Goal: Transaction & Acquisition: Purchase product/service

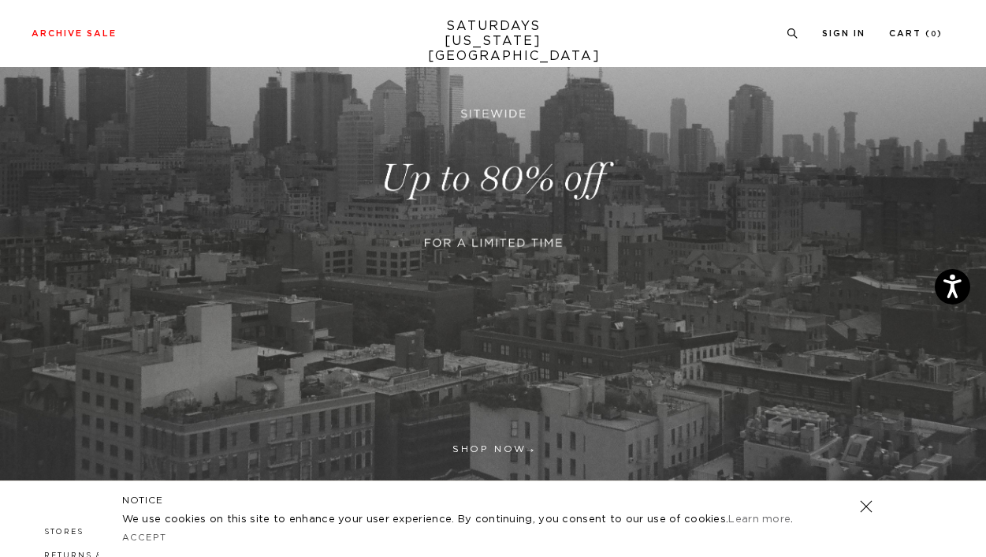
scroll to position [259, 0]
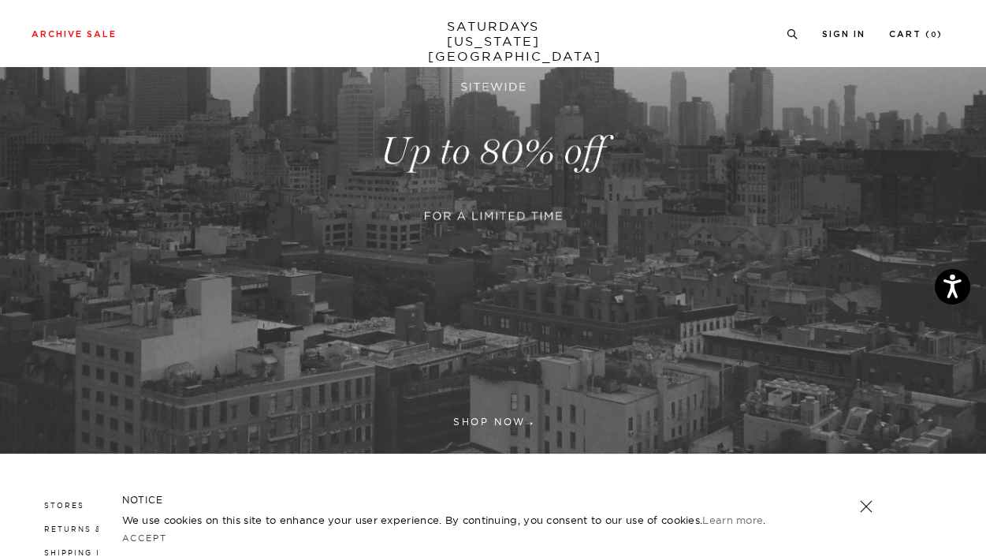
click at [501, 420] on link at bounding box center [493, 151] width 986 height 604
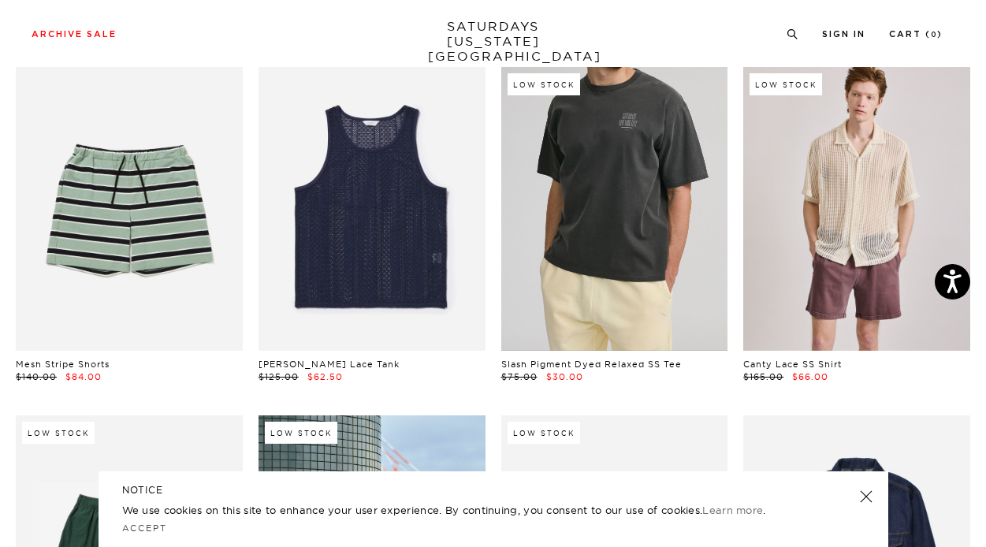
scroll to position [444, 1]
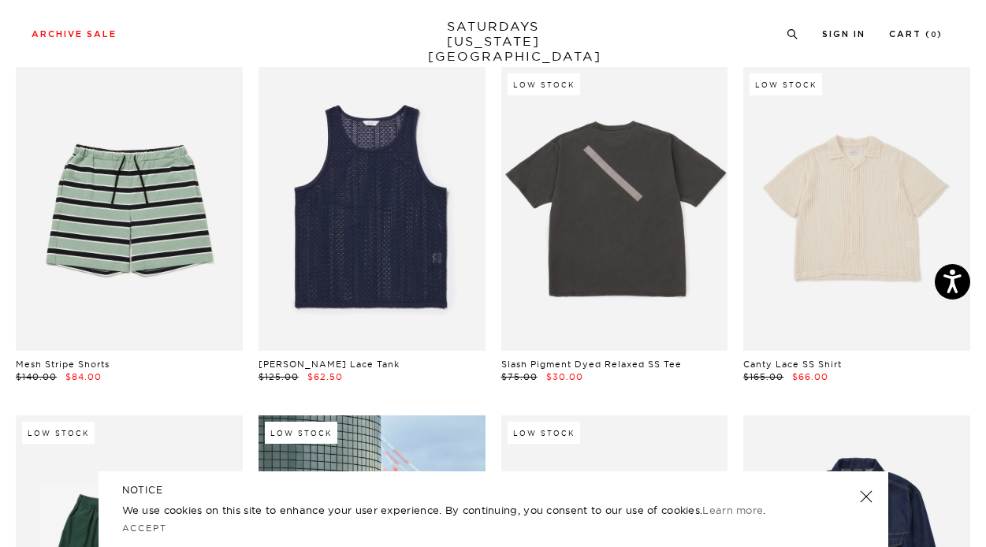
click at [852, 177] on link at bounding box center [856, 209] width 227 height 284
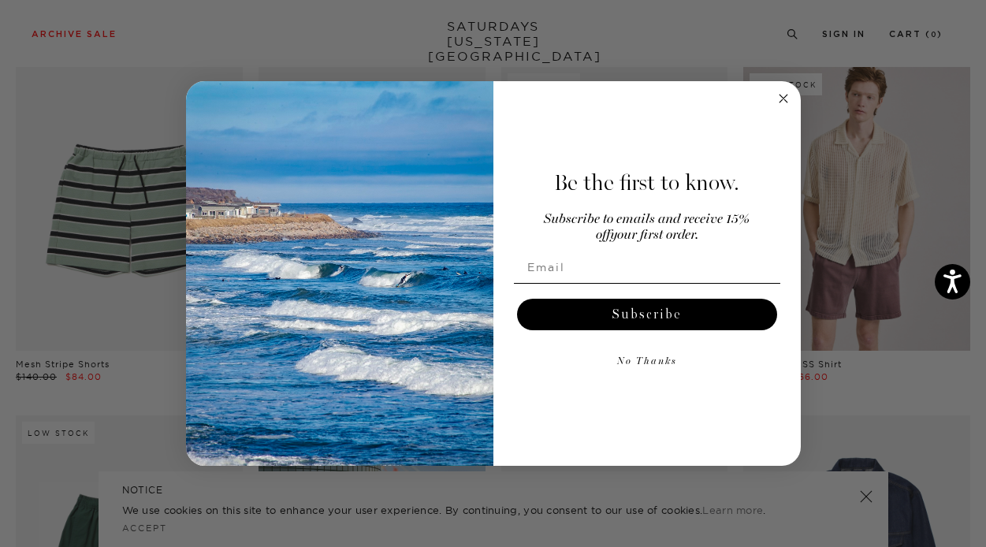
click at [789, 95] on circle "Close dialog" at bounding box center [783, 99] width 18 height 18
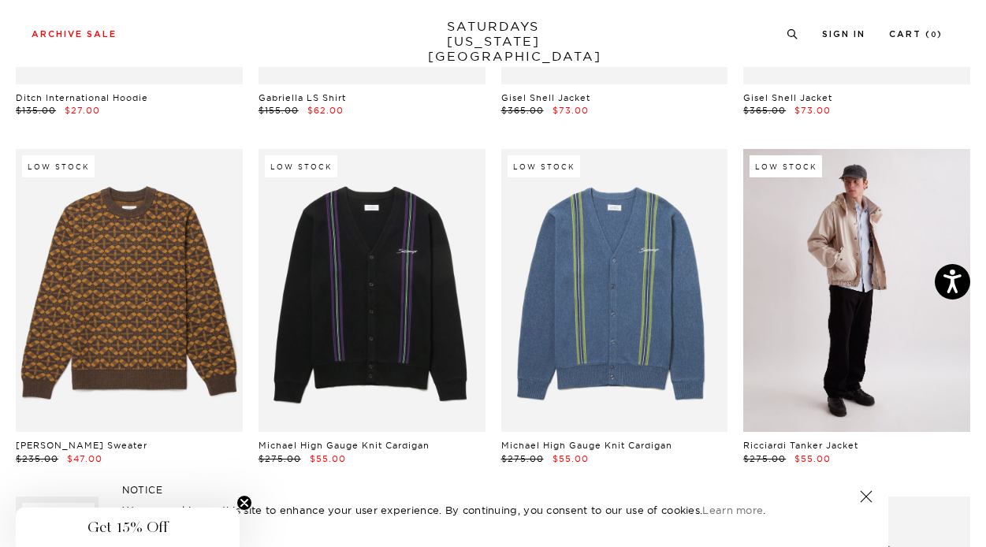
scroll to position [12941, 0]
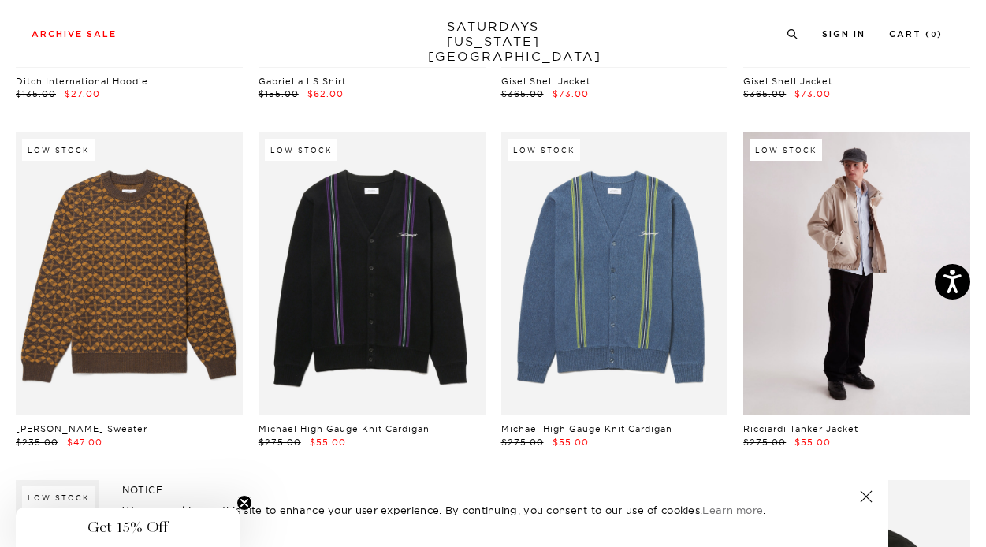
click at [837, 190] on link at bounding box center [856, 274] width 227 height 284
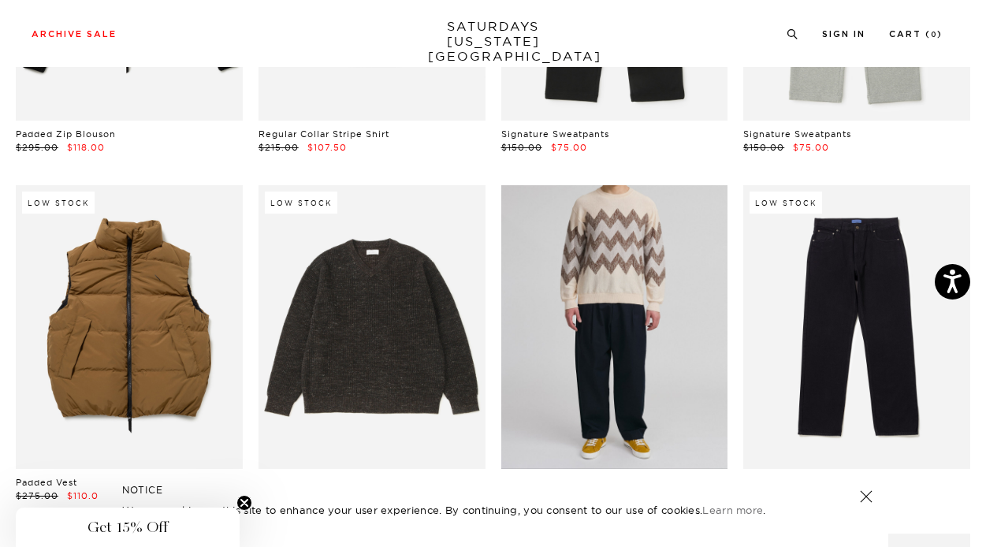
scroll to position [19868, 0]
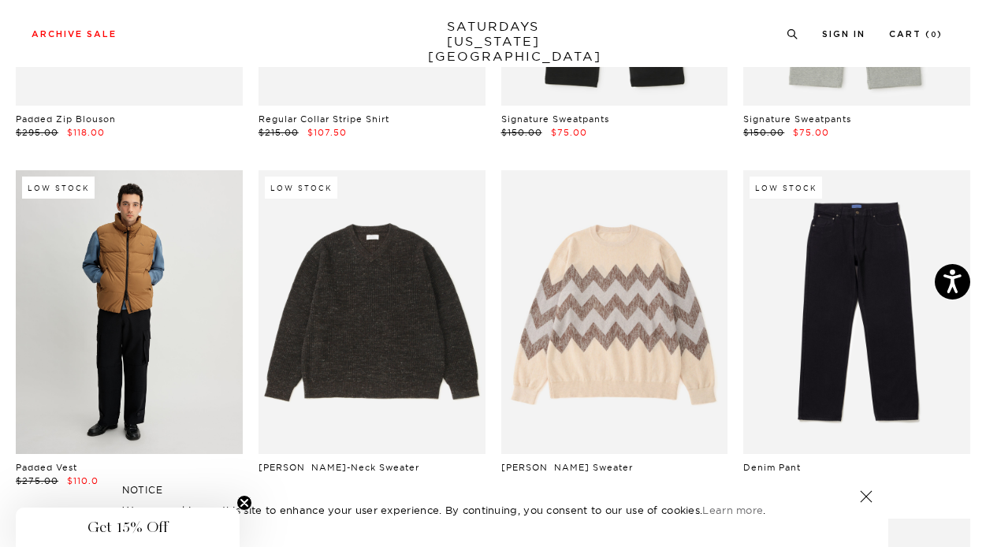
click at [125, 188] on link at bounding box center [129, 312] width 227 height 284
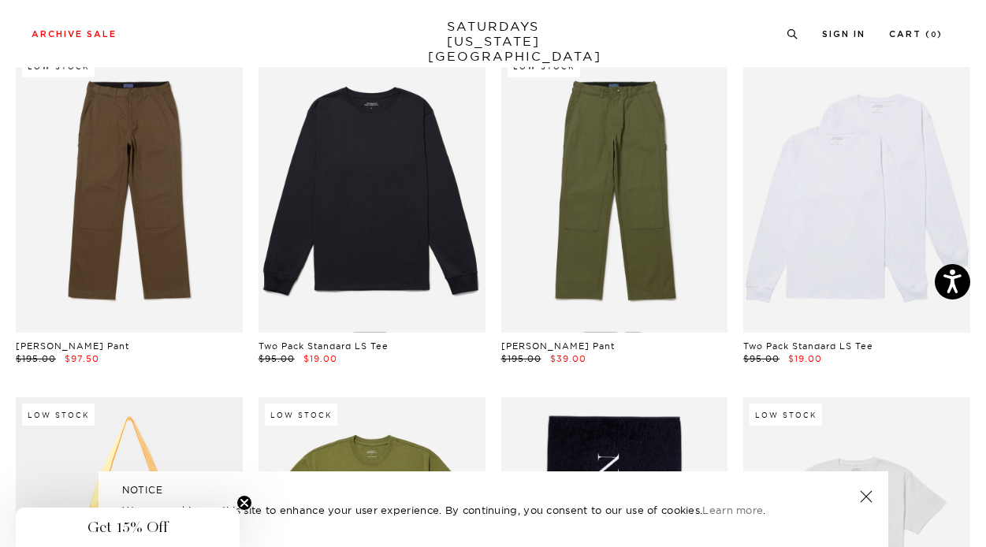
scroll to position [20544, 0]
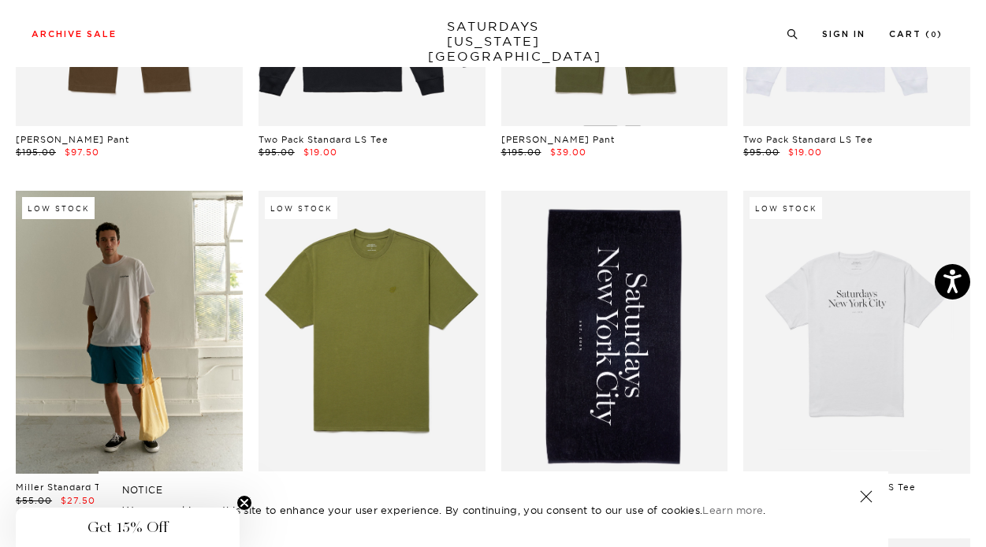
click at [135, 288] on link at bounding box center [129, 333] width 227 height 284
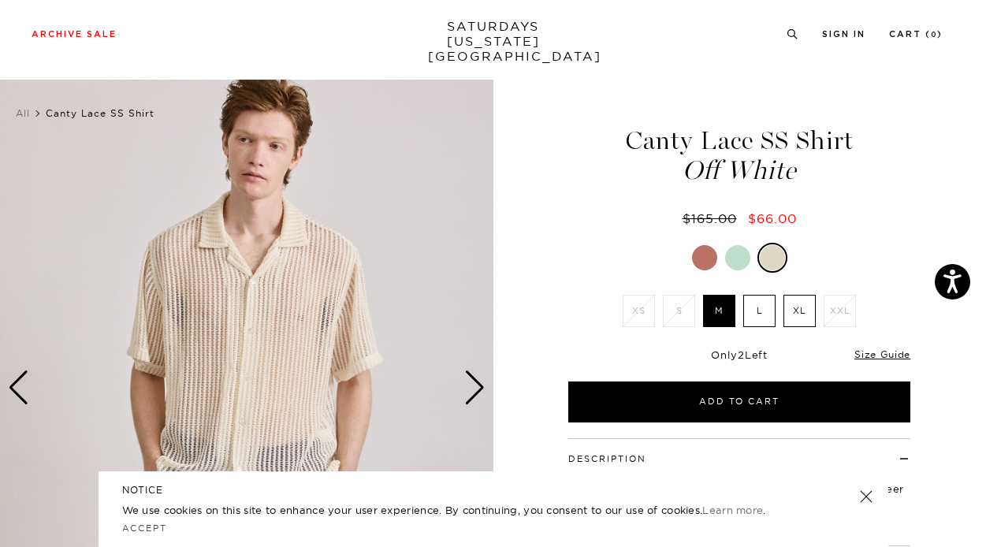
scroll to position [20, 0]
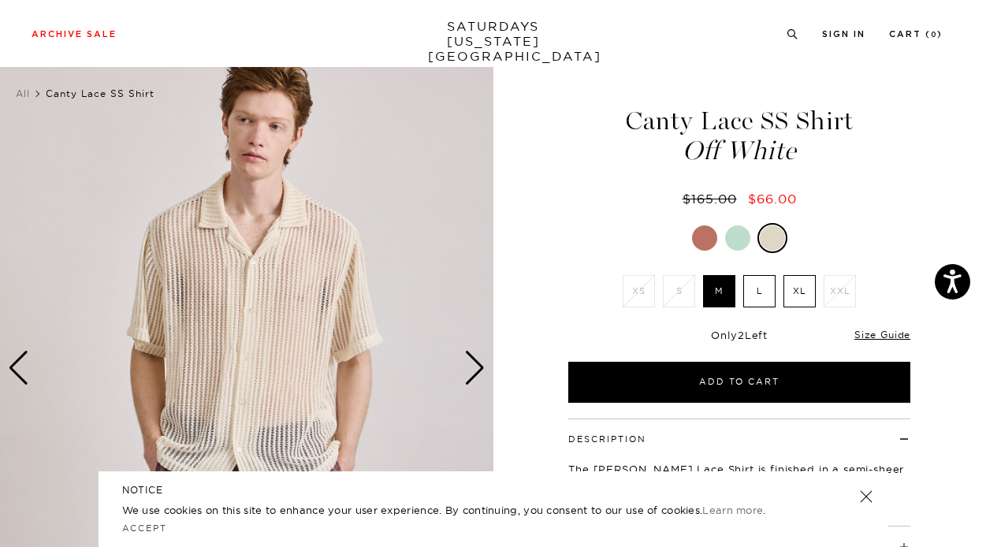
click at [761, 294] on label "L" at bounding box center [759, 291] width 32 height 32
click at [0, 0] on input "L" at bounding box center [0, 0] width 0 height 0
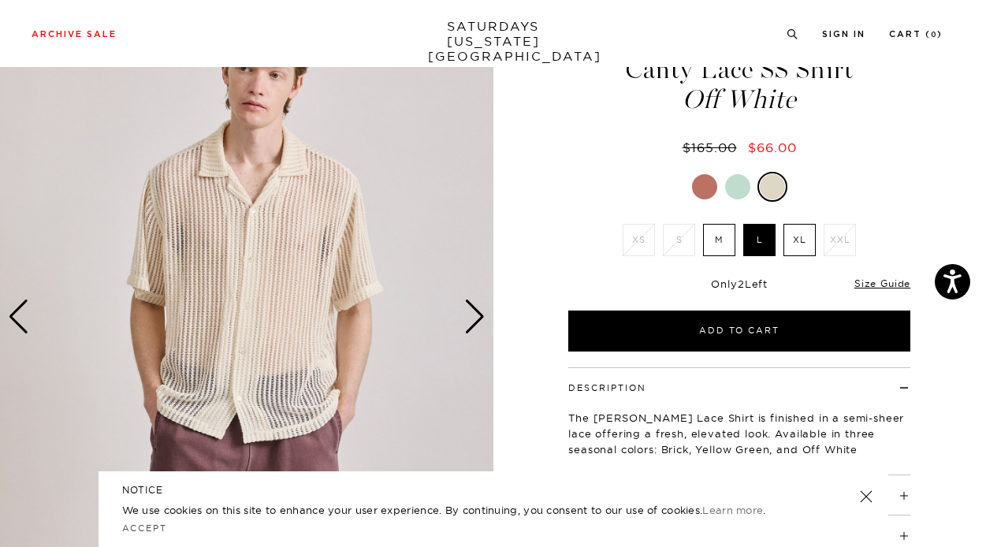
scroll to position [73, 0]
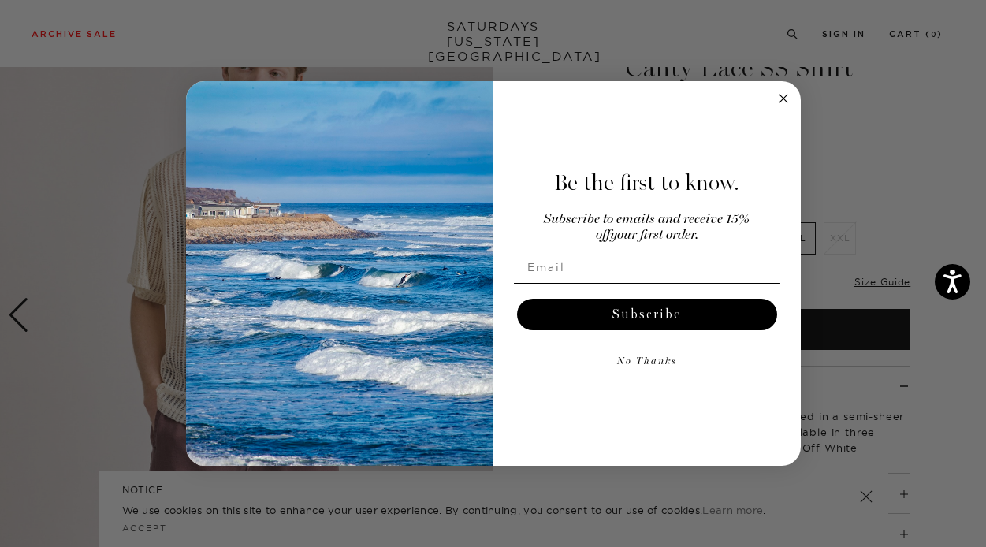
click at [784, 93] on circle "Close dialog" at bounding box center [783, 99] width 18 height 18
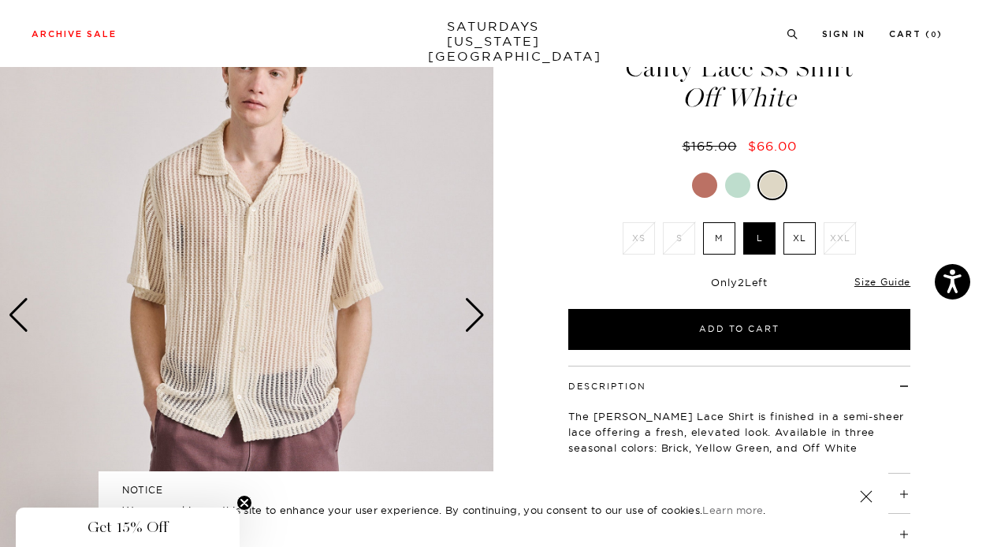
click at [473, 315] on div "Next slide" at bounding box center [474, 315] width 21 height 35
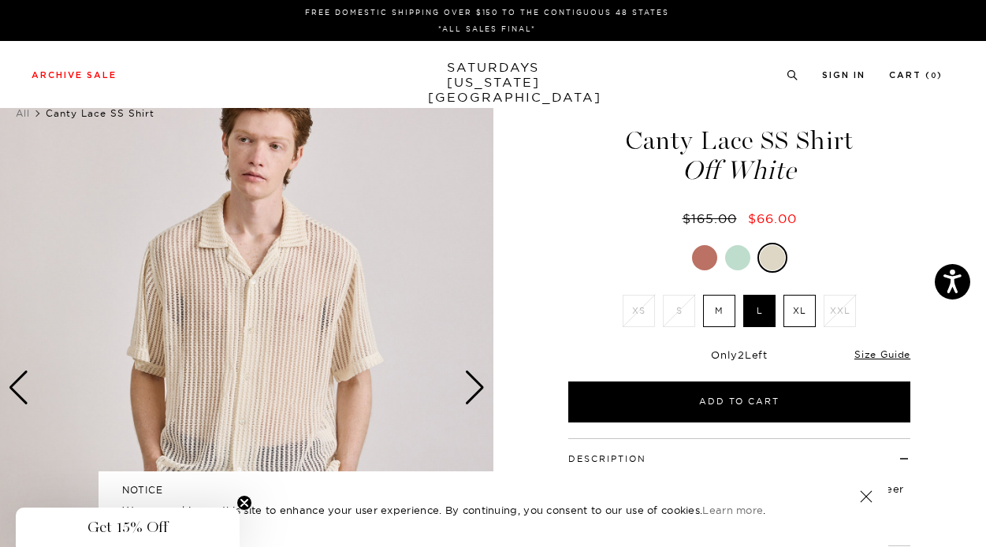
scroll to position [0, 0]
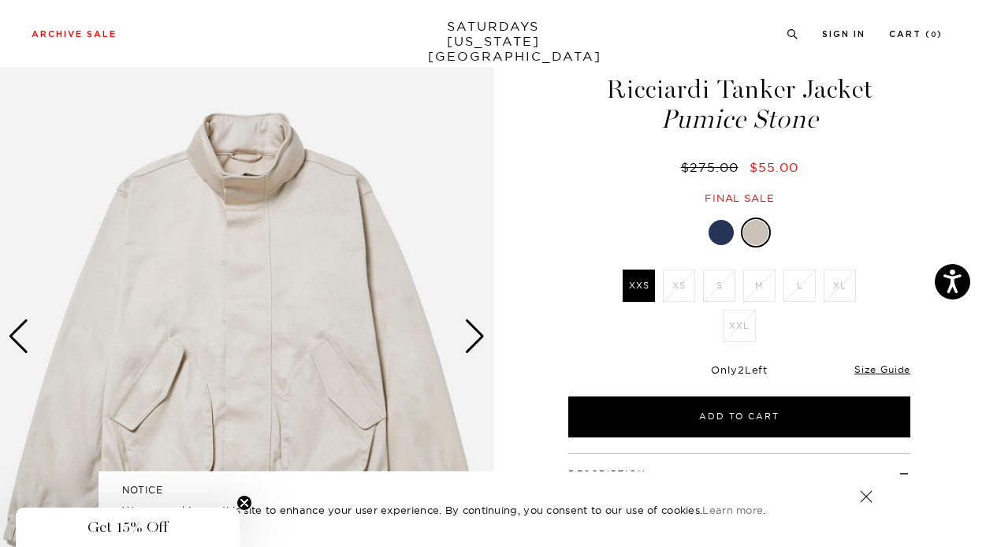
scroll to position [53, 0]
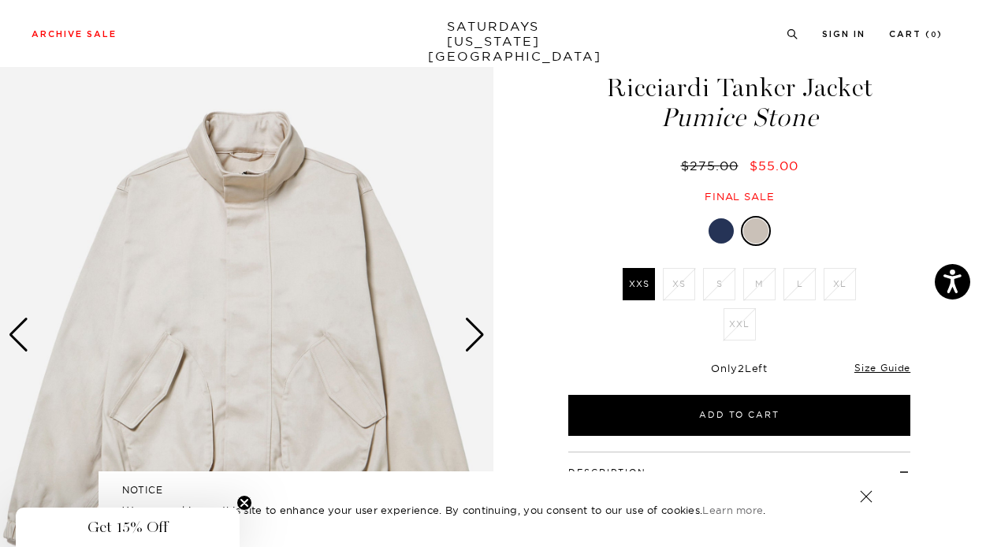
click at [474, 339] on div "Next slide" at bounding box center [474, 335] width 21 height 35
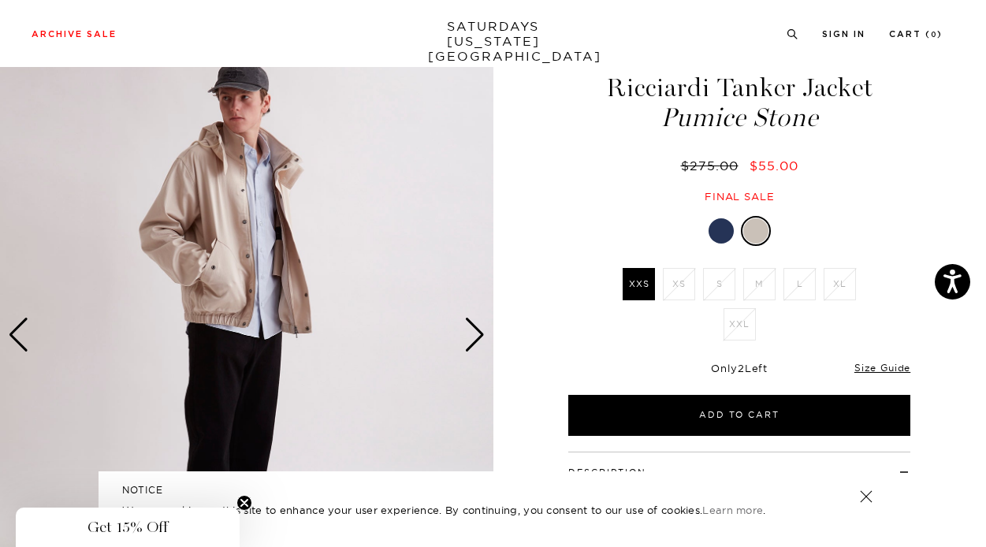
click at [474, 339] on div "Next slide" at bounding box center [474, 335] width 21 height 35
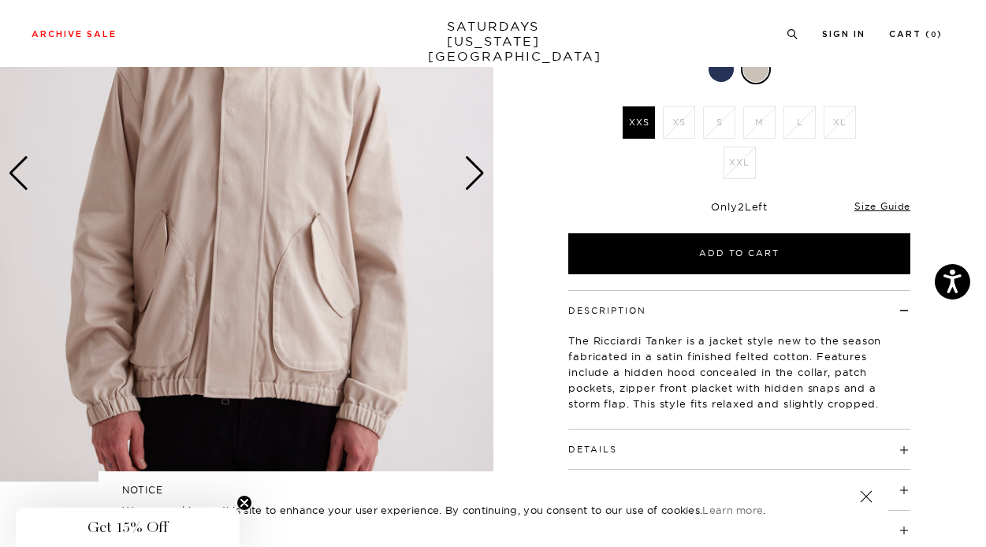
scroll to position [217, 0]
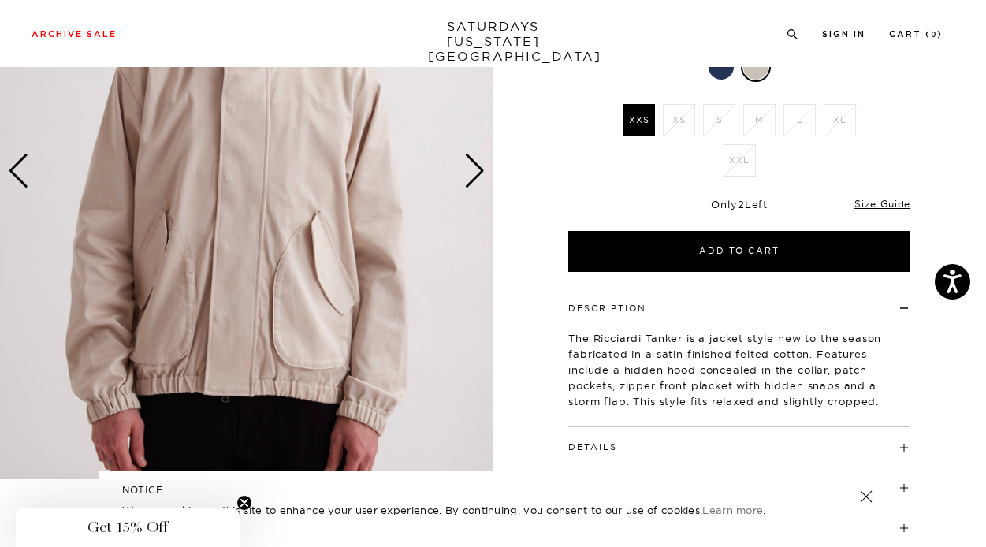
click at [477, 180] on div "Next slide" at bounding box center [474, 171] width 21 height 35
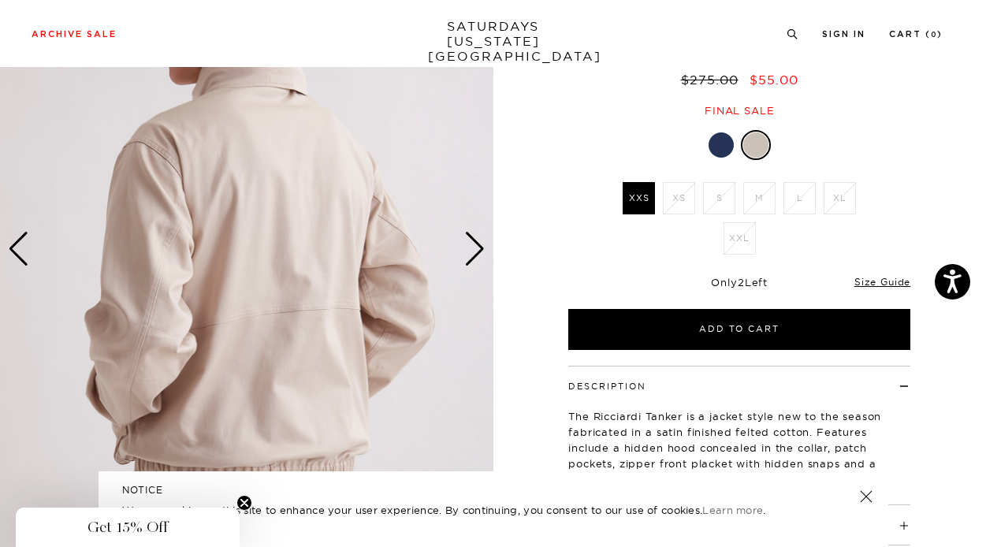
scroll to position [111, 0]
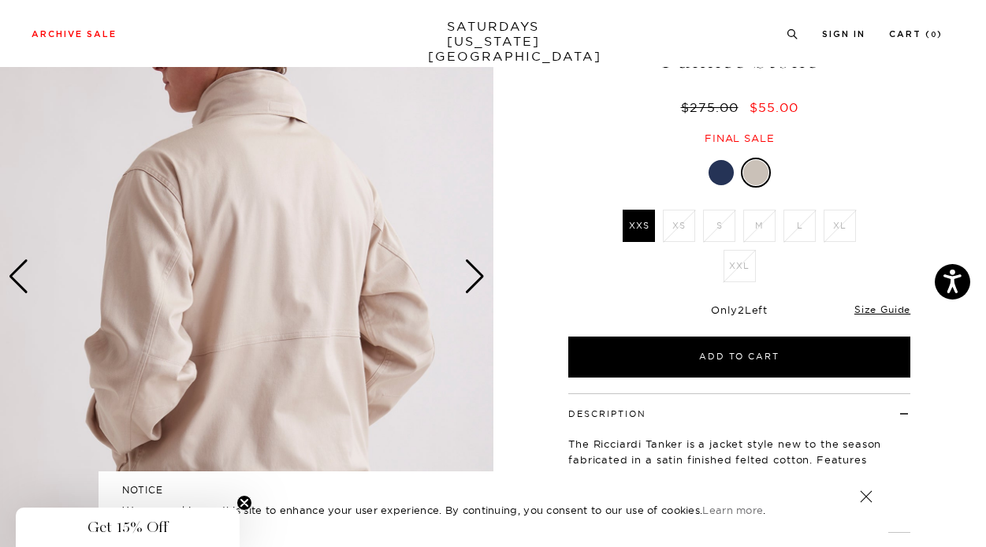
click at [718, 181] on div at bounding box center [721, 172] width 25 height 25
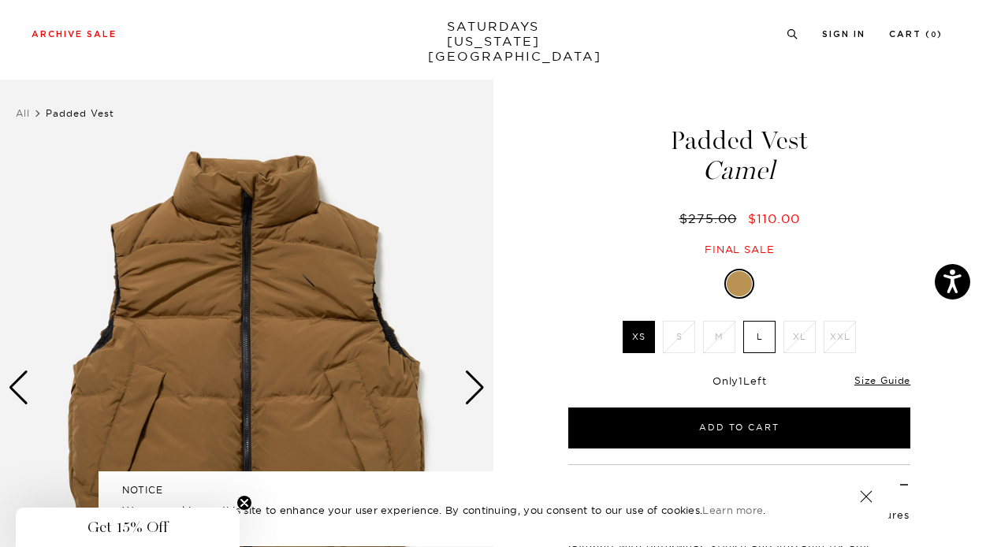
scroll to position [55, 0]
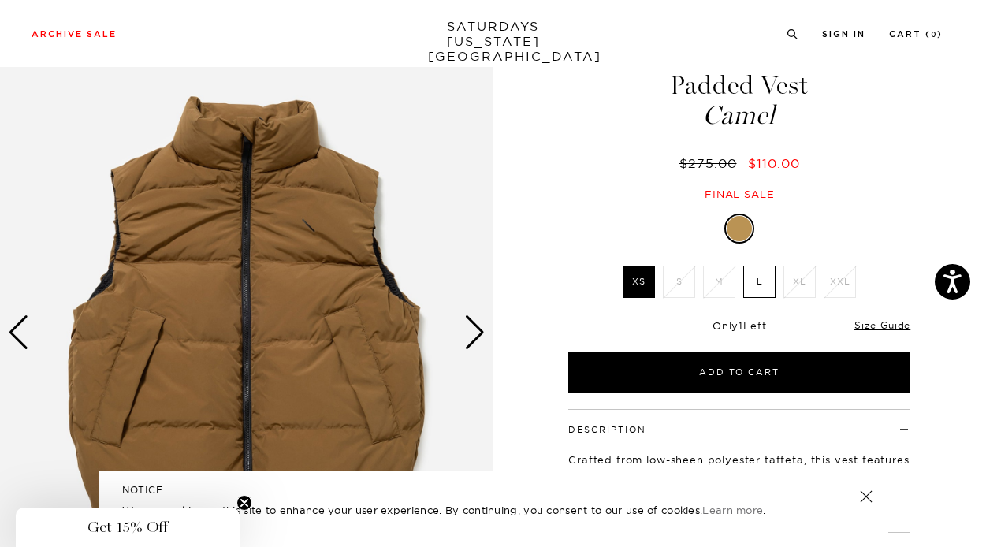
click at [477, 331] on div "Next slide" at bounding box center [474, 332] width 21 height 35
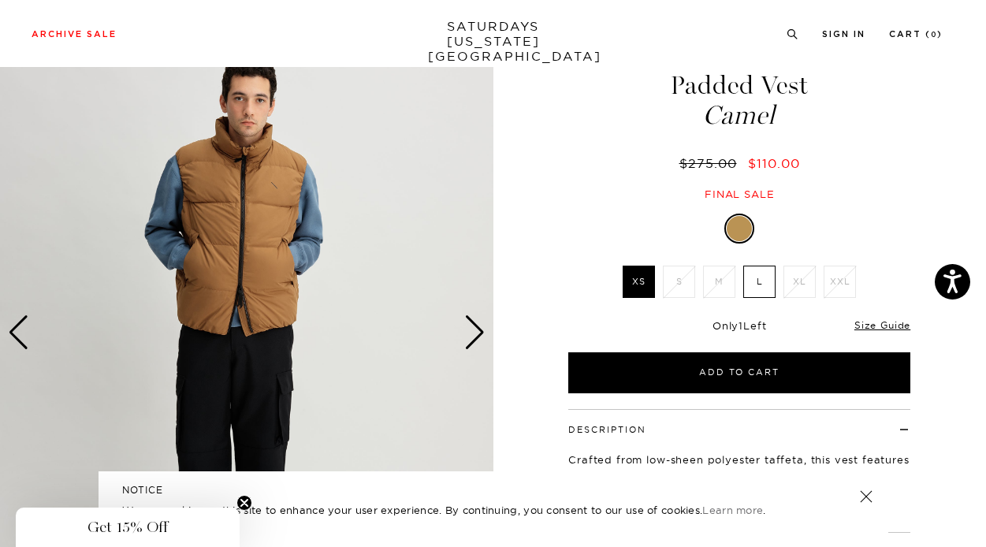
click at [477, 331] on div "Next slide" at bounding box center [474, 332] width 21 height 35
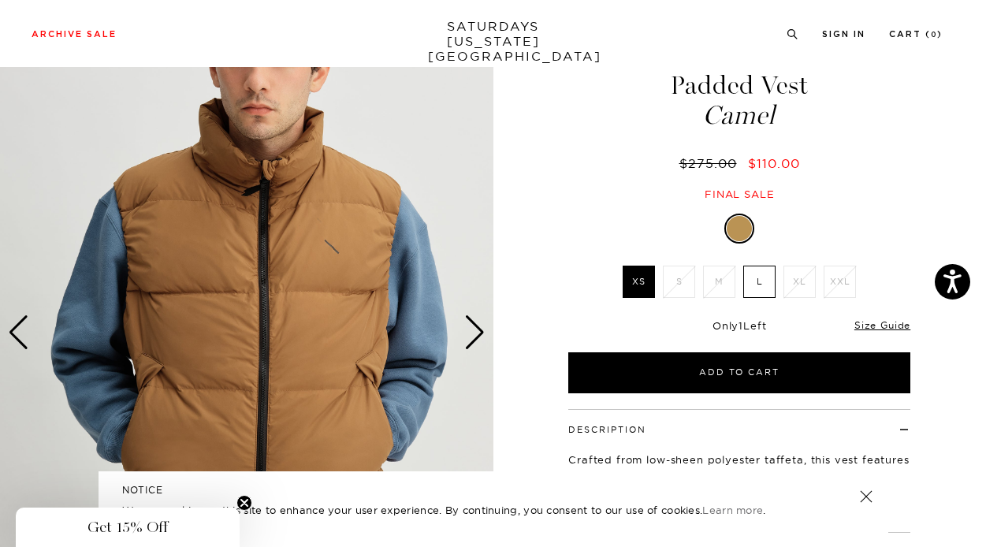
click at [477, 331] on div "Next slide" at bounding box center [474, 332] width 21 height 35
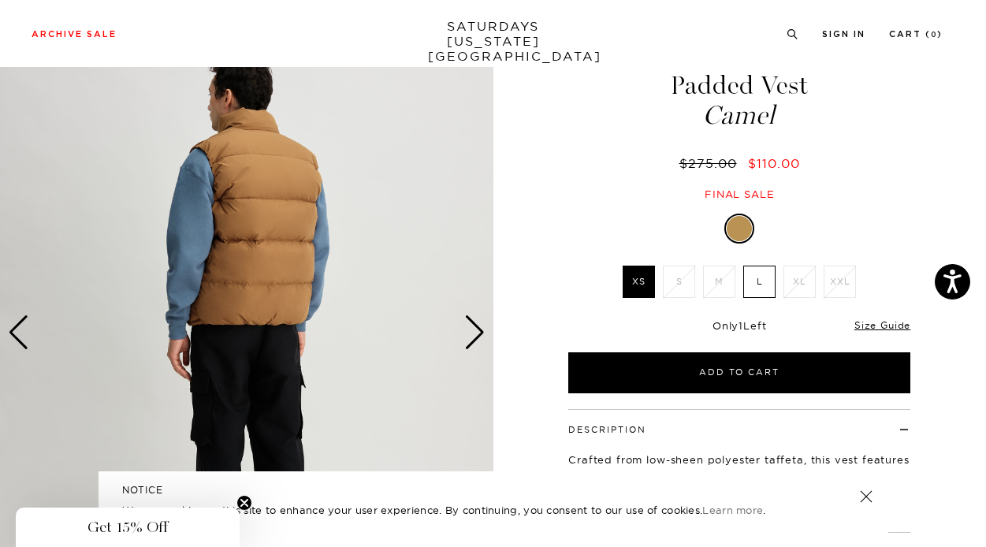
click at [477, 331] on div "Next slide" at bounding box center [474, 332] width 21 height 35
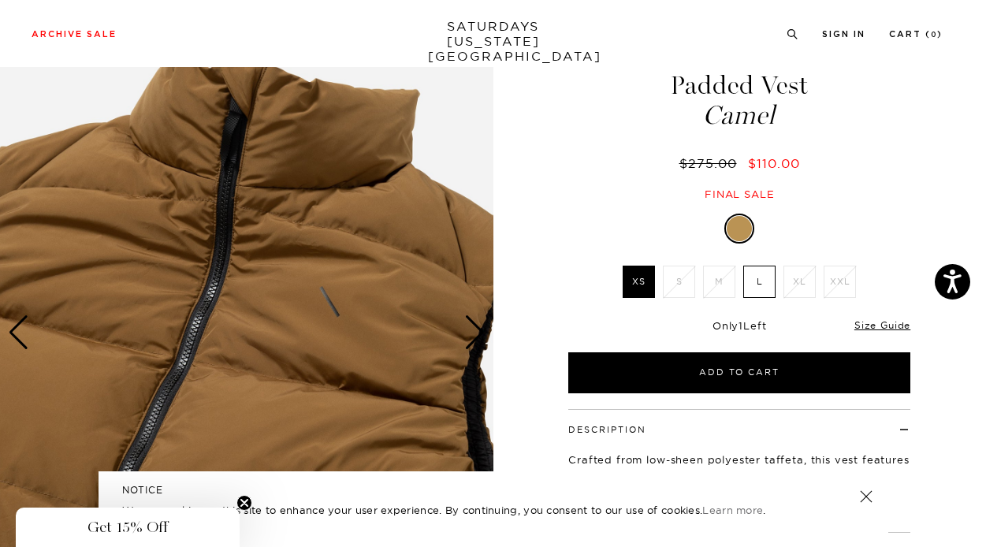
click at [477, 331] on div "Next slide" at bounding box center [474, 332] width 21 height 35
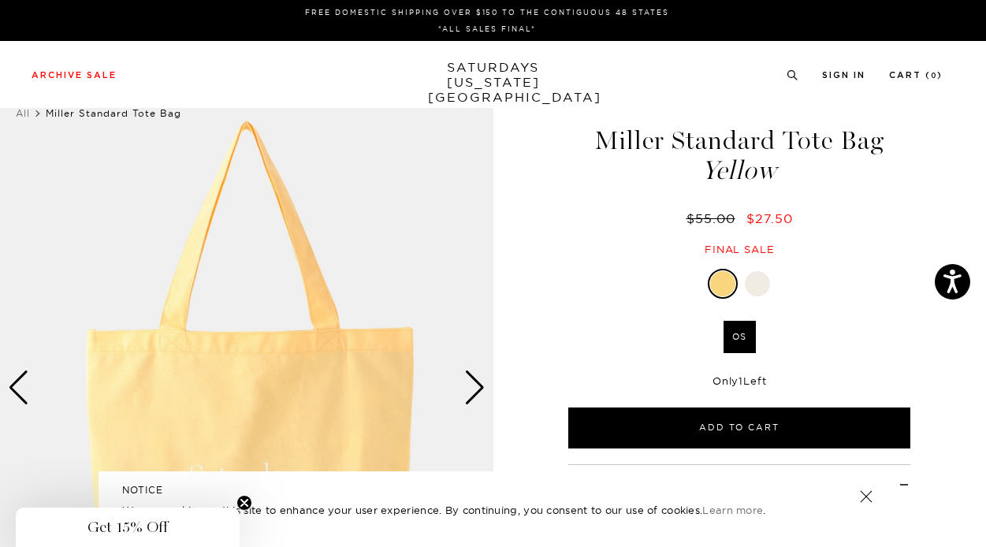
click at [763, 284] on div at bounding box center [757, 283] width 25 height 25
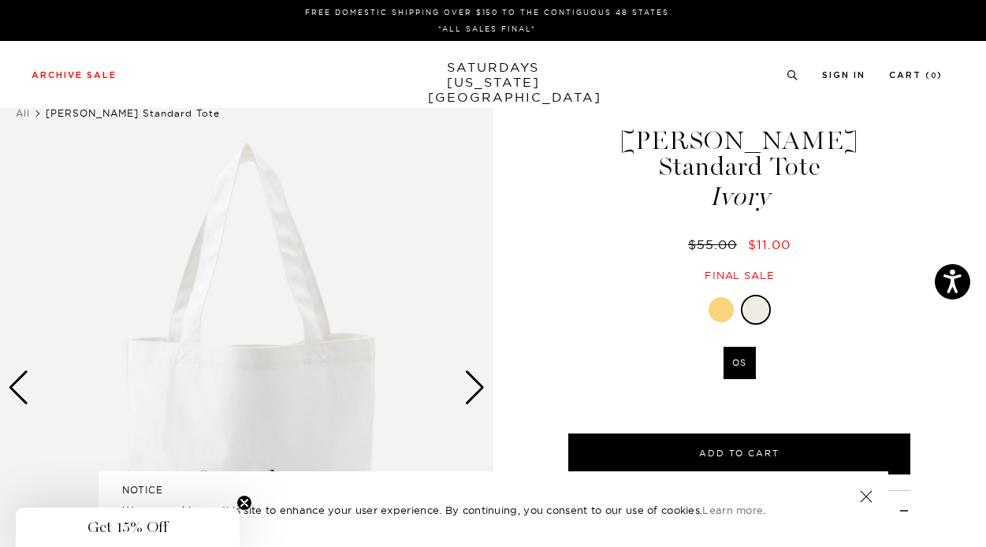
scroll to position [123, 0]
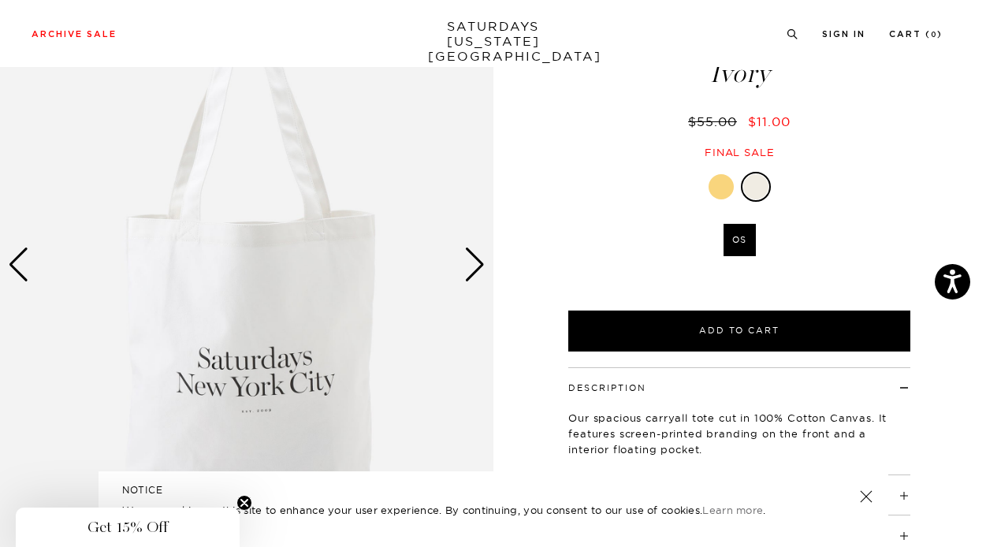
click at [476, 266] on div "Next slide" at bounding box center [474, 265] width 21 height 35
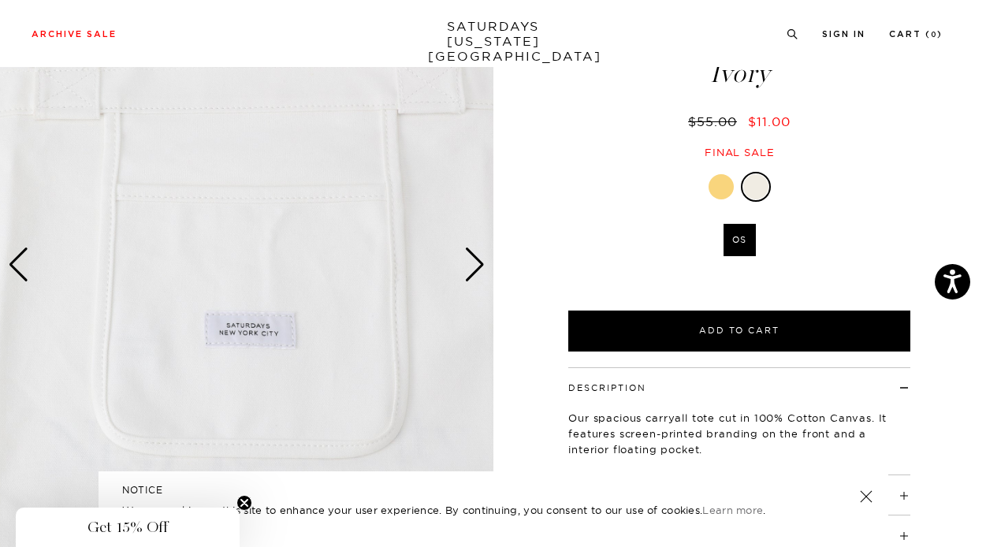
click at [476, 266] on div "Next slide" at bounding box center [474, 265] width 21 height 35
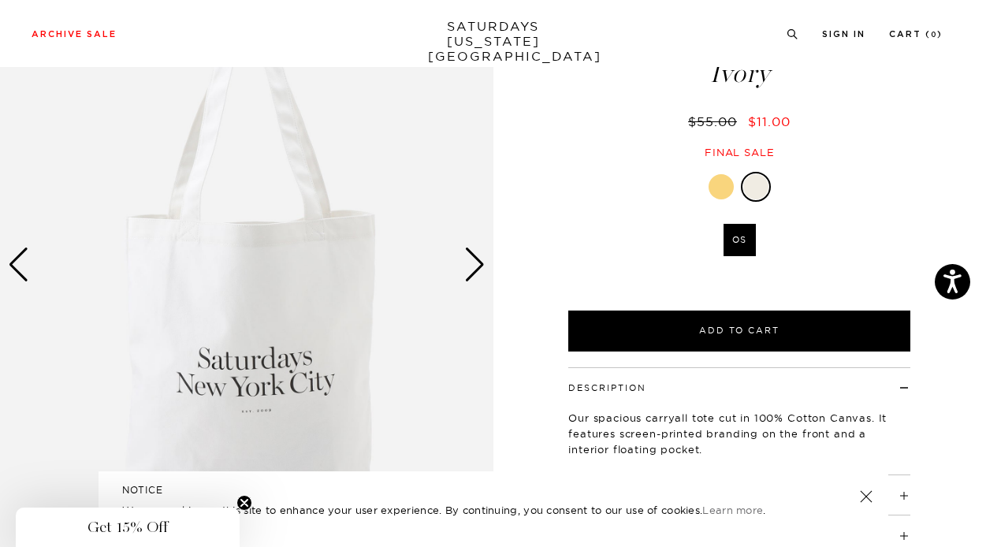
click at [476, 266] on div "Next slide" at bounding box center [474, 265] width 21 height 35
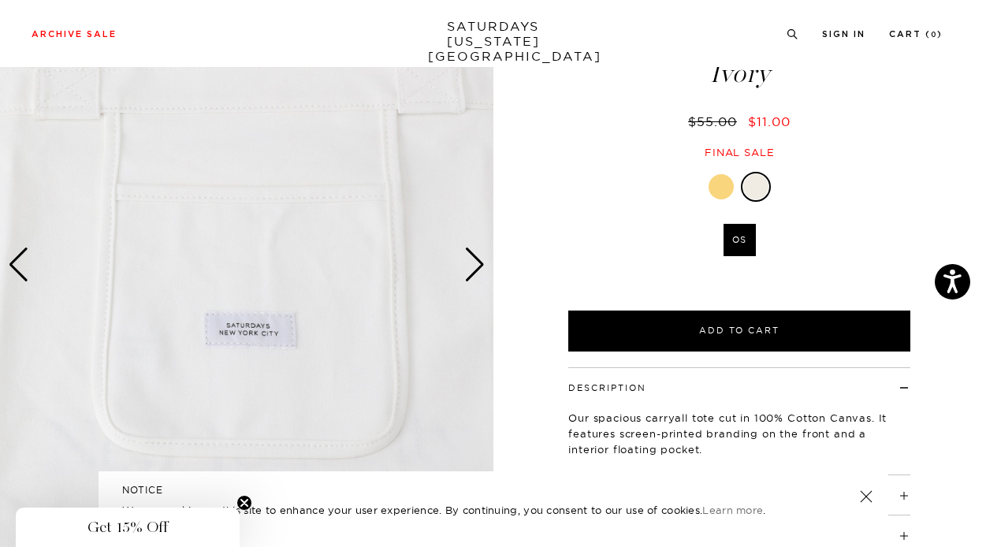
click at [476, 266] on div "Next slide" at bounding box center [474, 265] width 21 height 35
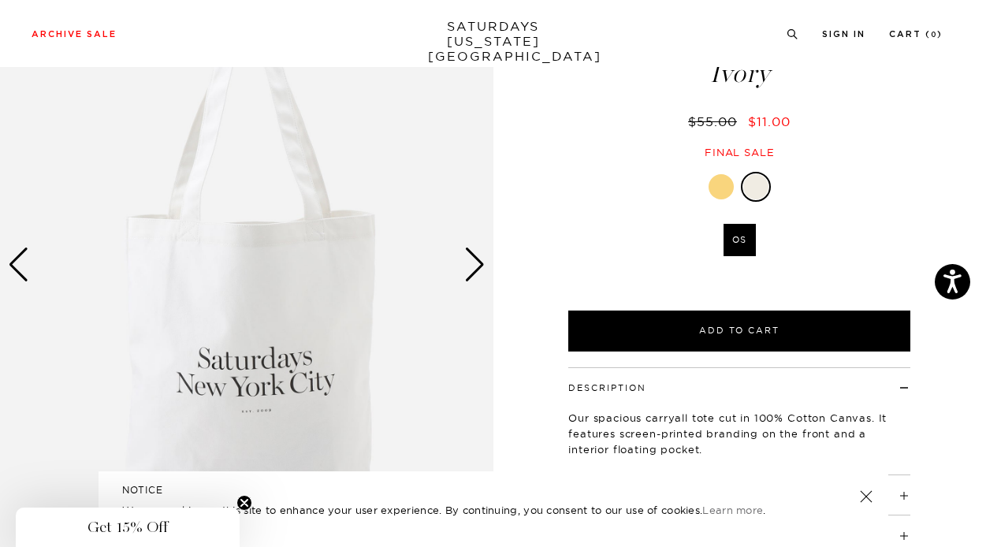
click at [476, 266] on div "Next slide" at bounding box center [474, 265] width 21 height 35
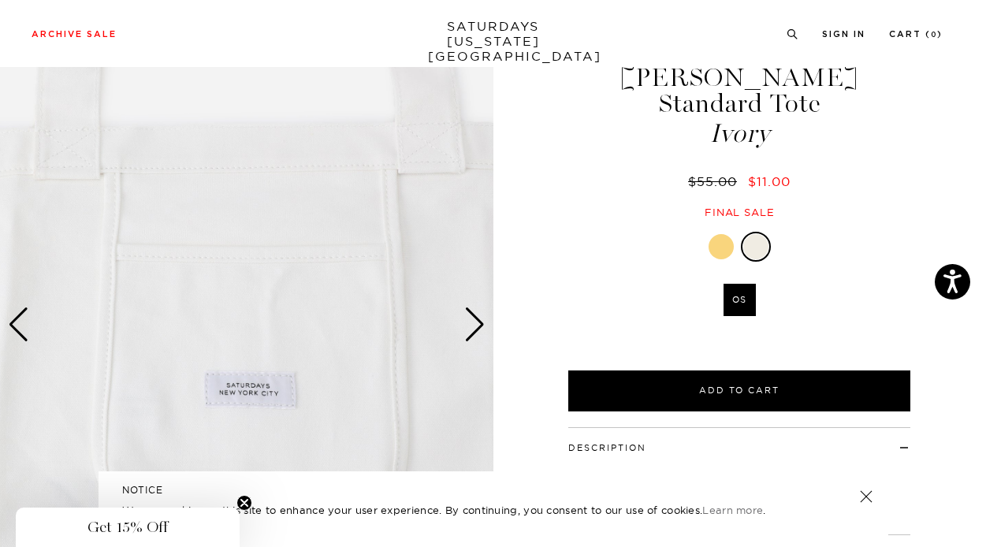
scroll to position [61, 0]
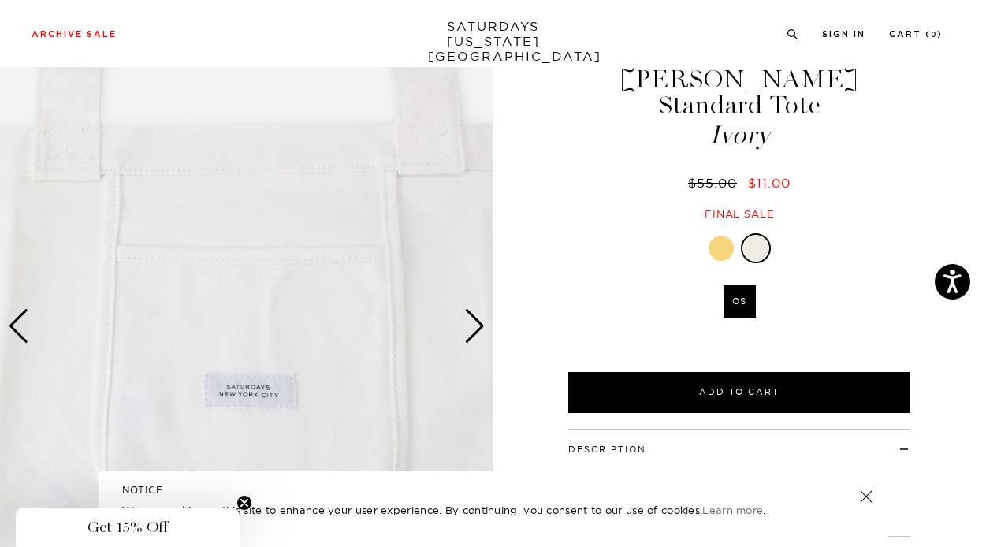
click at [471, 323] on div "Next slide" at bounding box center [474, 326] width 21 height 35
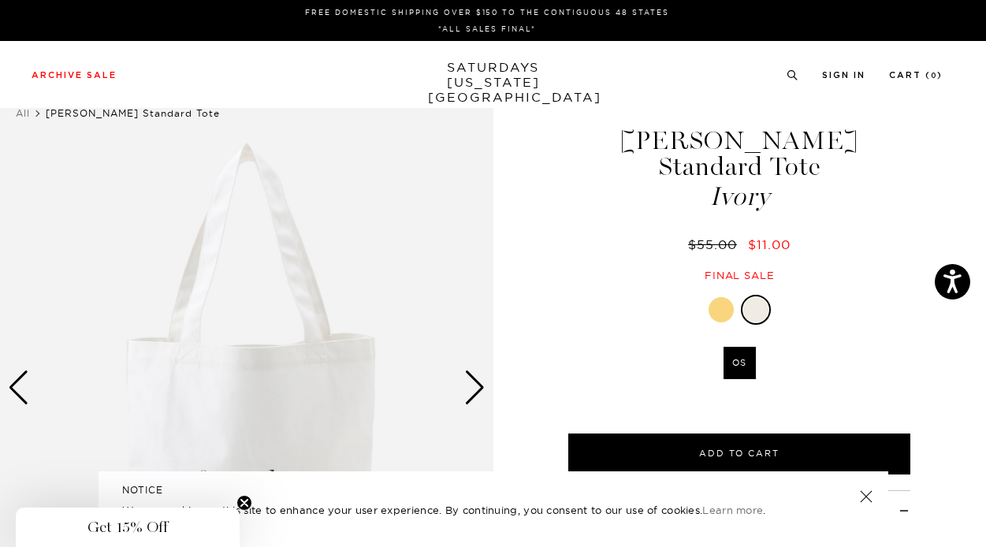
scroll to position [0, 0]
click at [725, 297] on div at bounding box center [721, 309] width 25 height 25
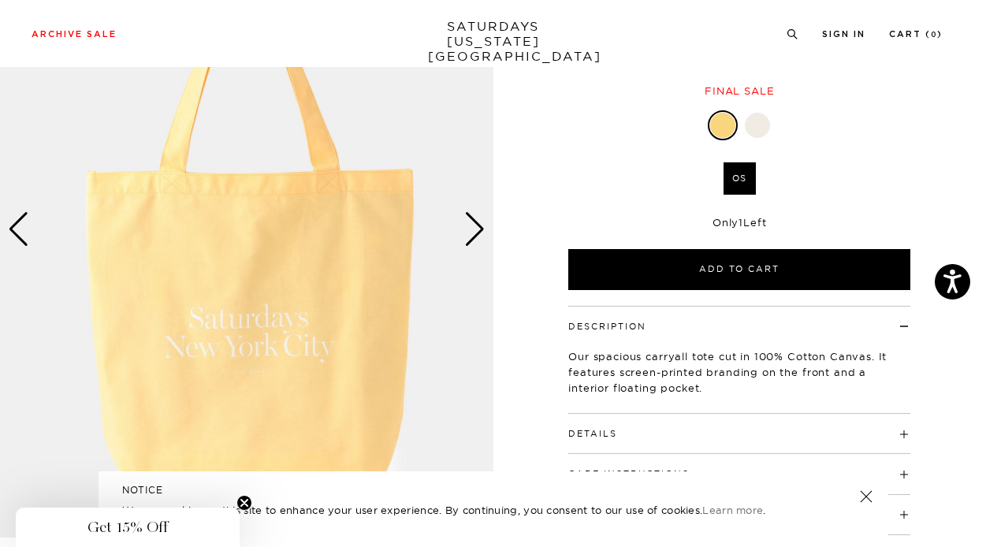
scroll to position [38, 0]
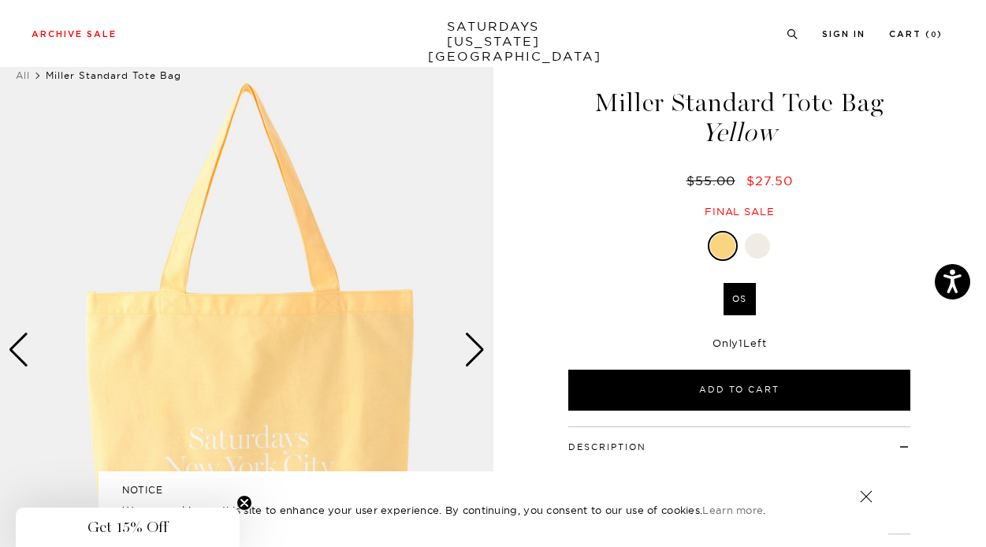
click at [765, 247] on div at bounding box center [757, 245] width 25 height 25
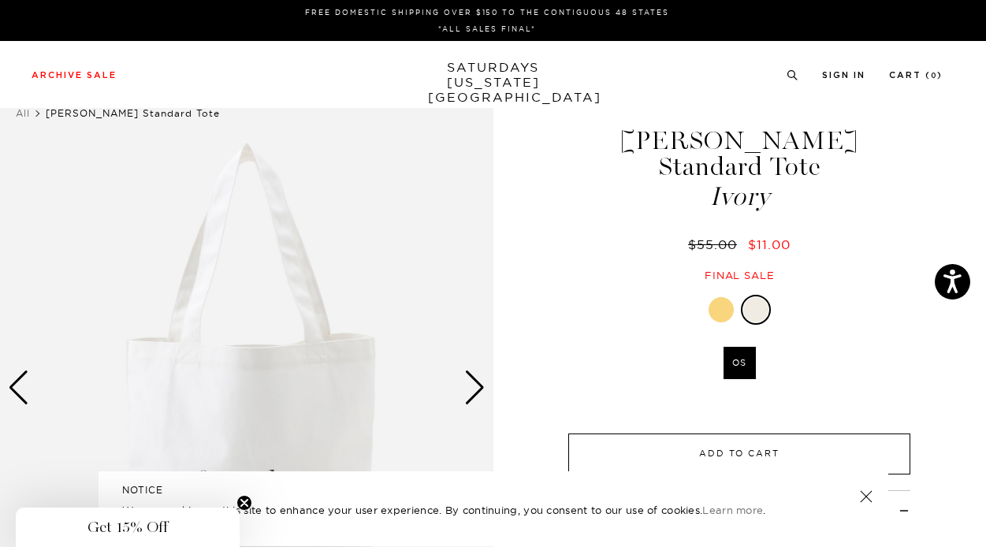
click at [751, 434] on button "Add to Cart" at bounding box center [739, 454] width 342 height 41
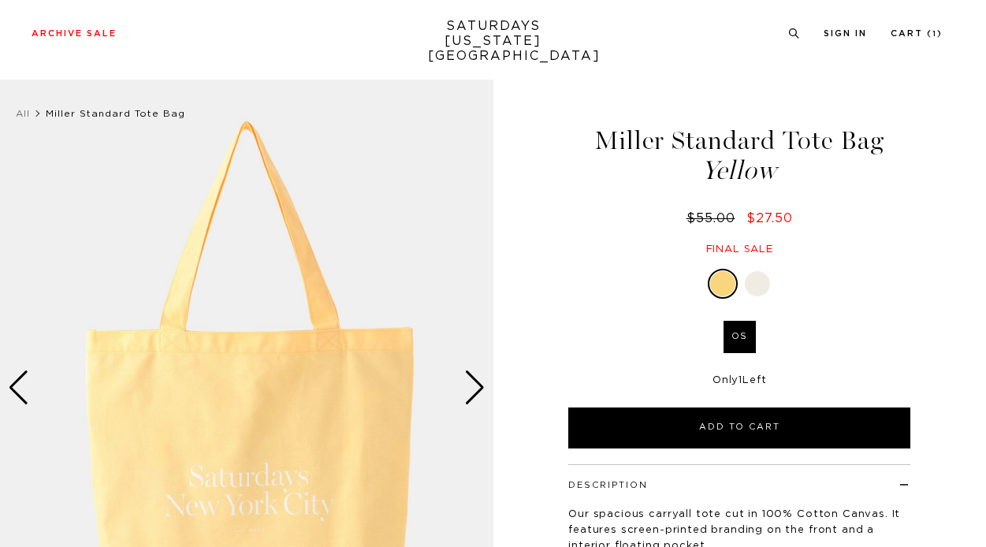
scroll to position [170, 0]
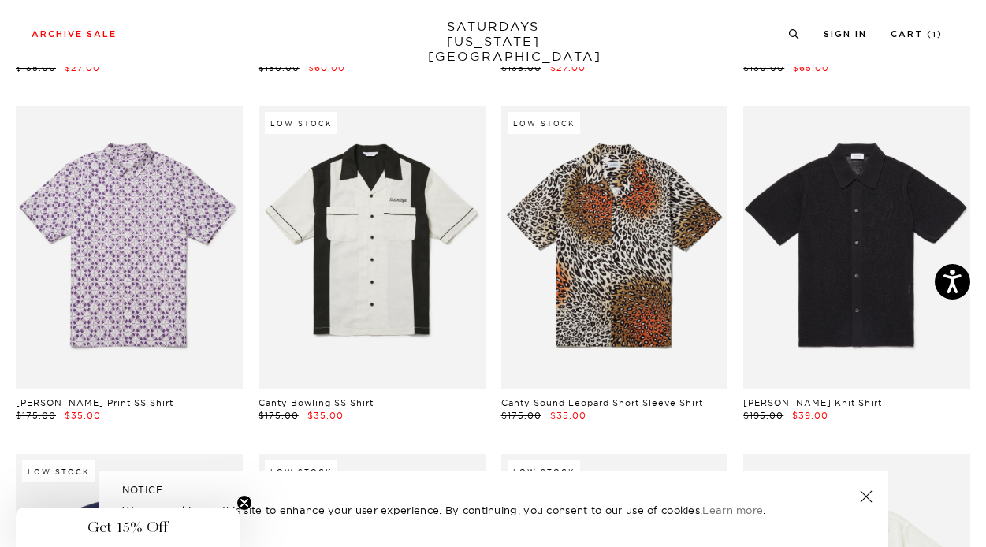
scroll to position [8068, 0]
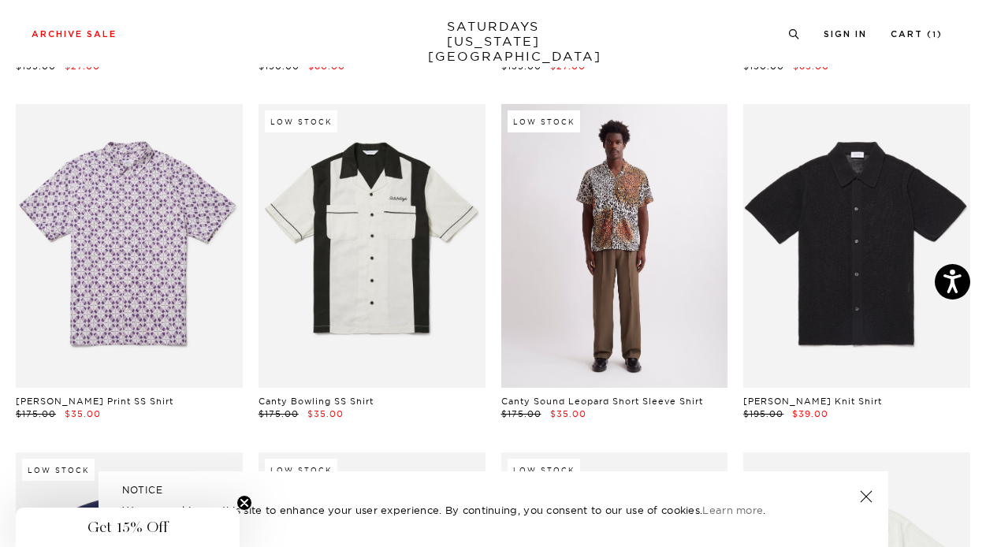
click at [626, 207] on link at bounding box center [614, 246] width 227 height 284
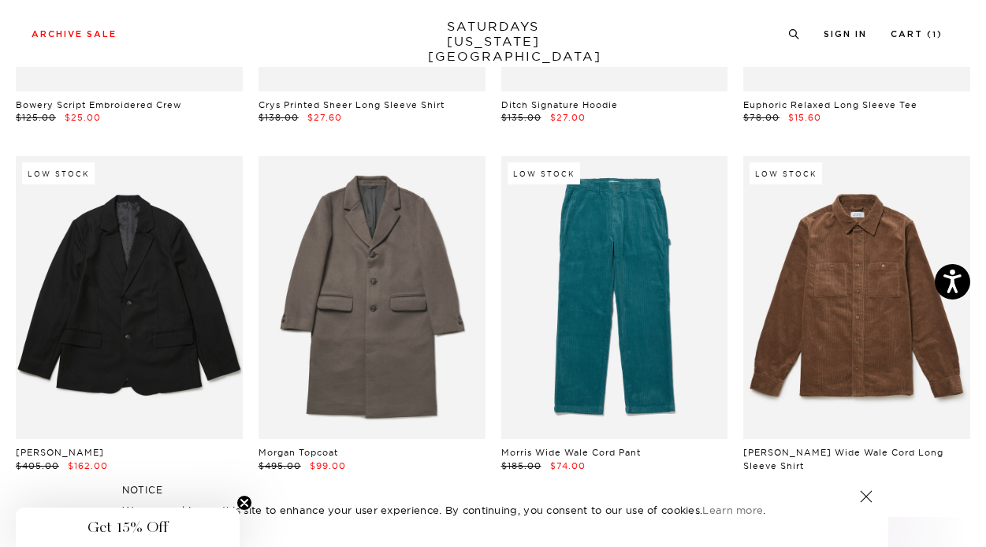
scroll to position [10148, 0]
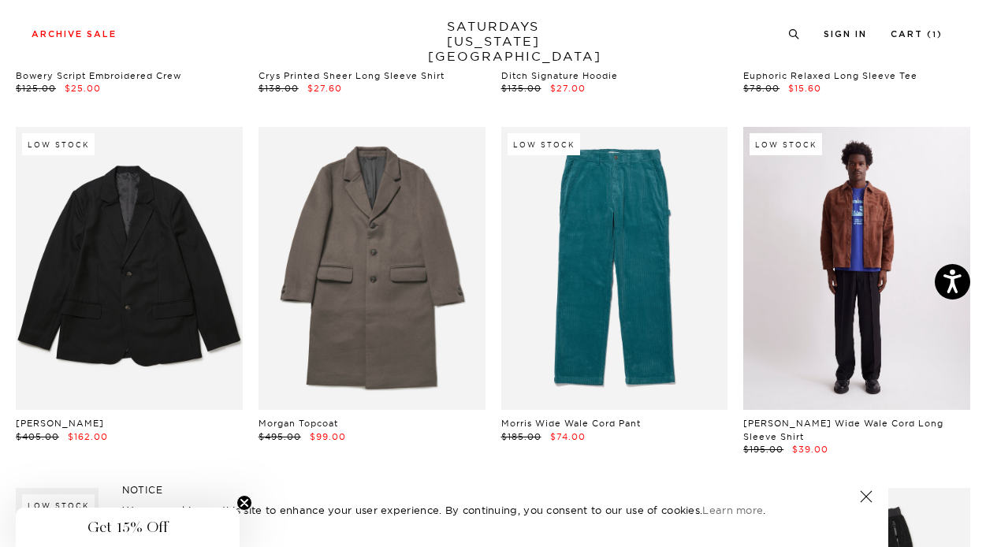
click at [852, 252] on link at bounding box center [856, 269] width 227 height 284
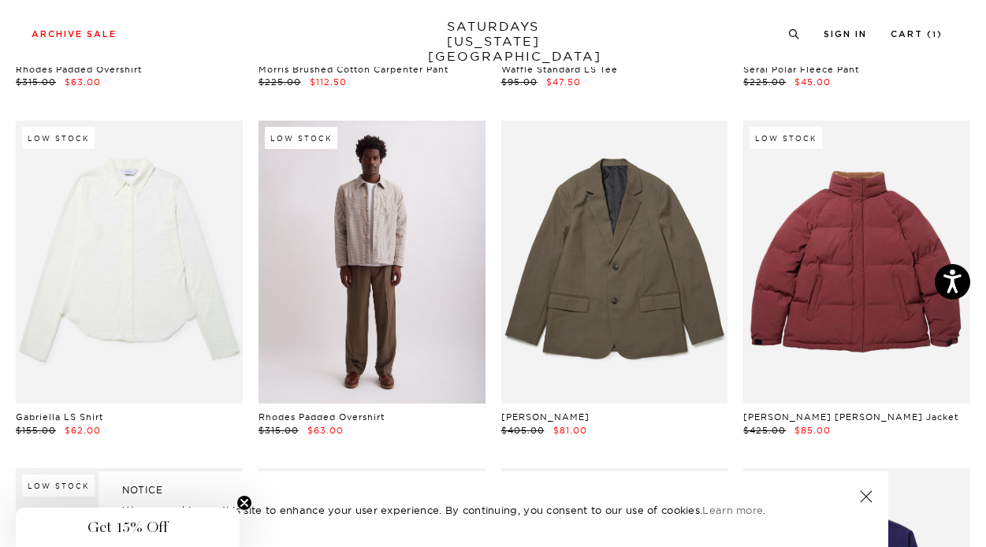
scroll to position [10865, 2]
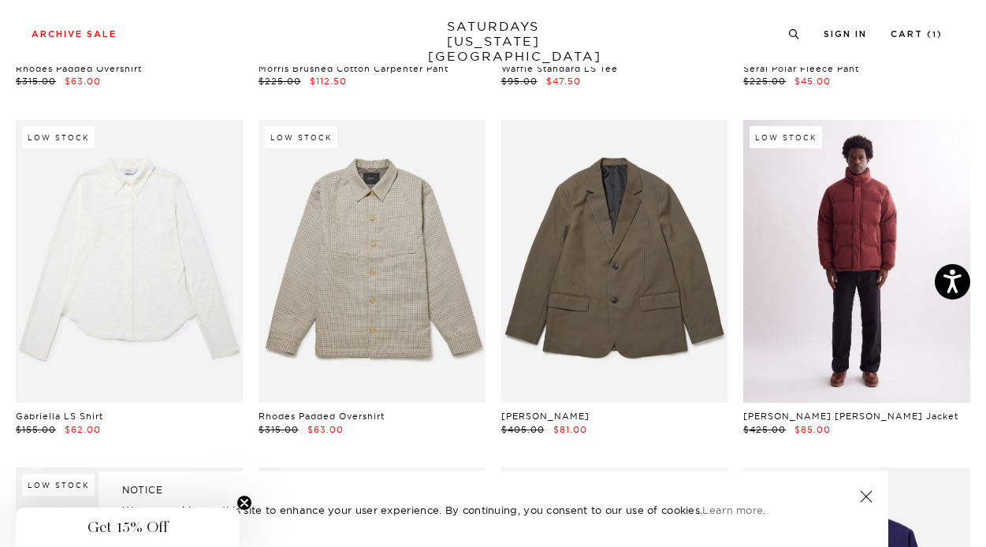
click at [846, 249] on link at bounding box center [856, 262] width 227 height 284
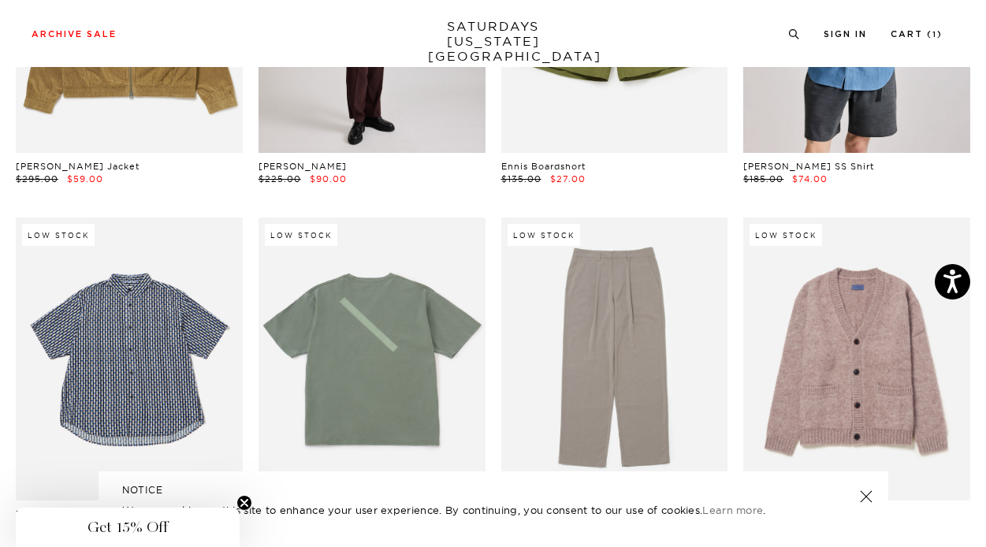
scroll to position [23306, 2]
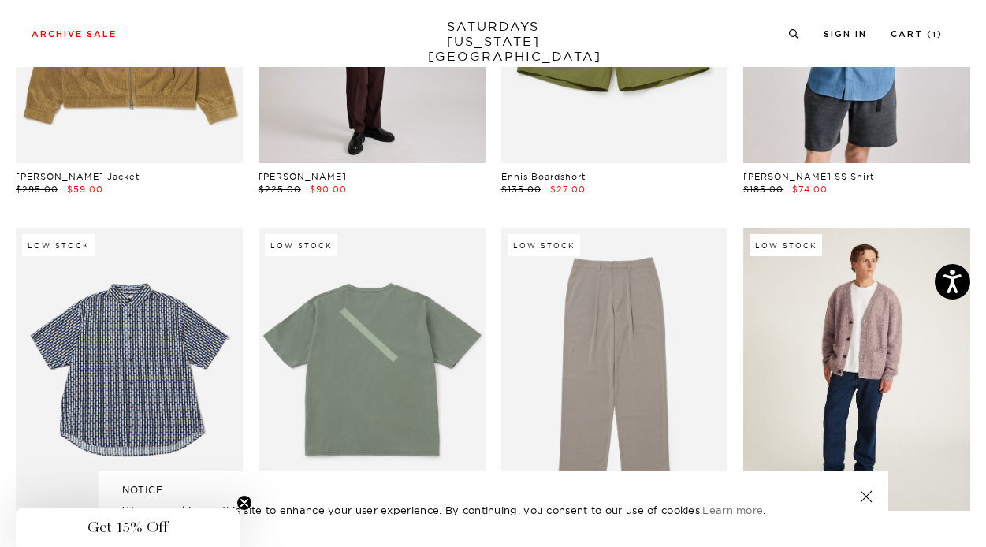
click at [819, 272] on link at bounding box center [856, 370] width 227 height 284
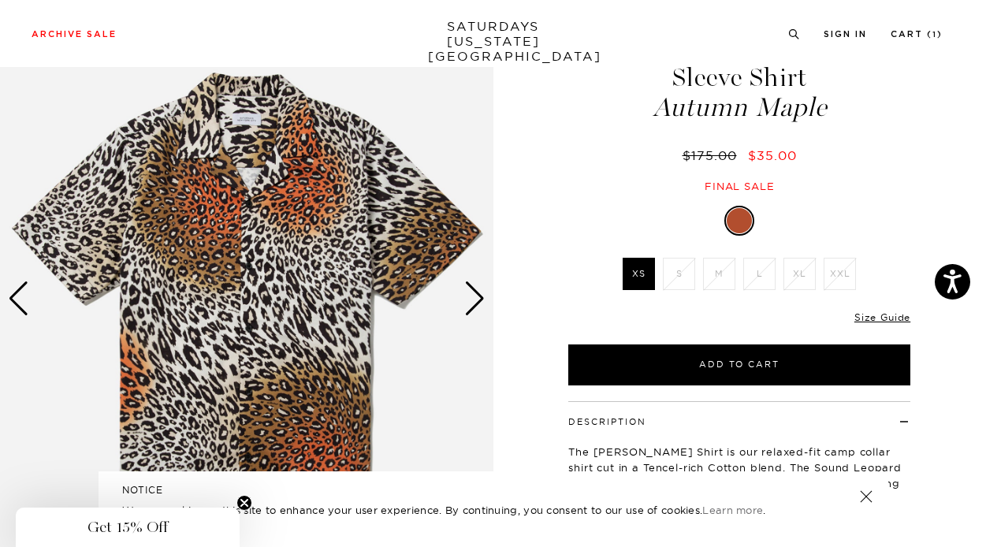
scroll to position [90, 2]
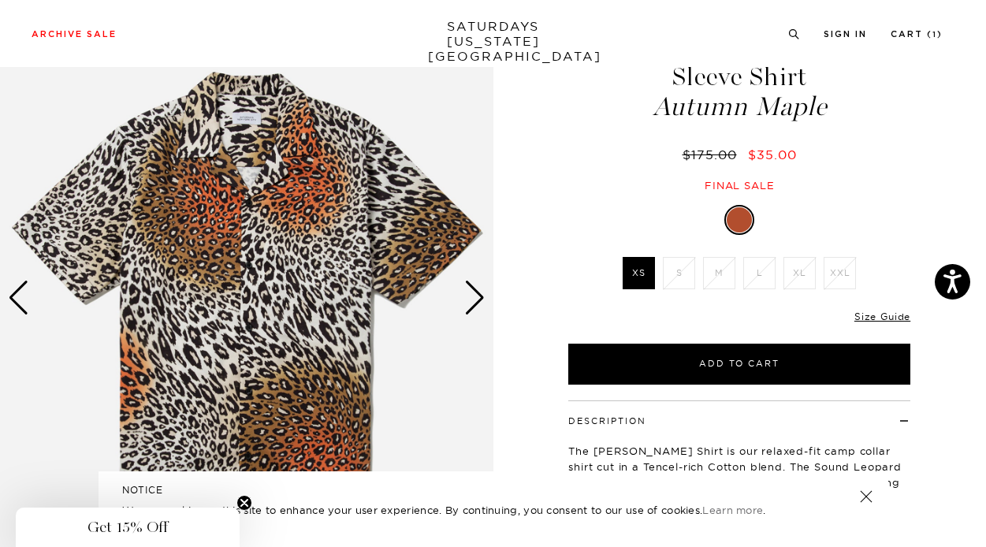
click at [475, 296] on div "Next slide" at bounding box center [474, 298] width 21 height 35
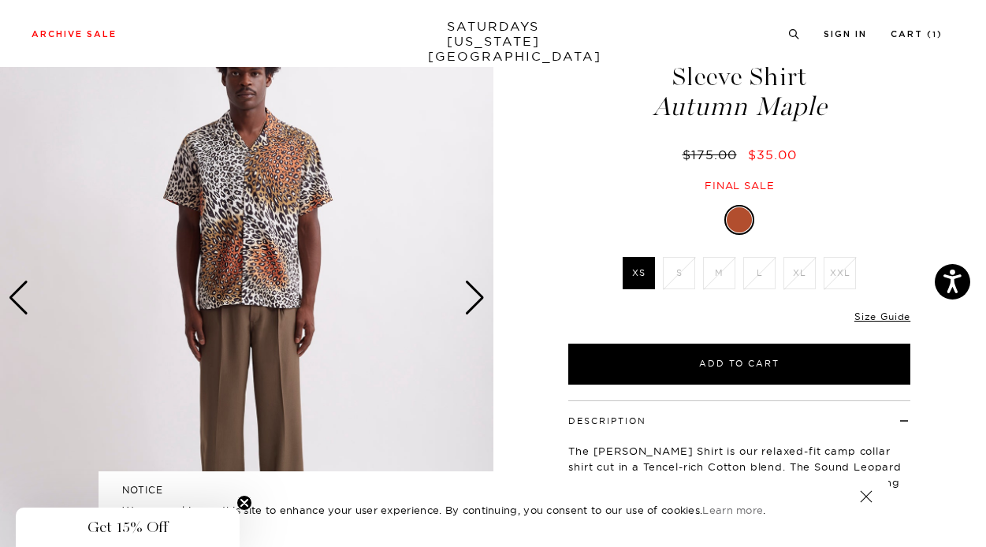
click at [475, 296] on div "Next slide" at bounding box center [474, 298] width 21 height 35
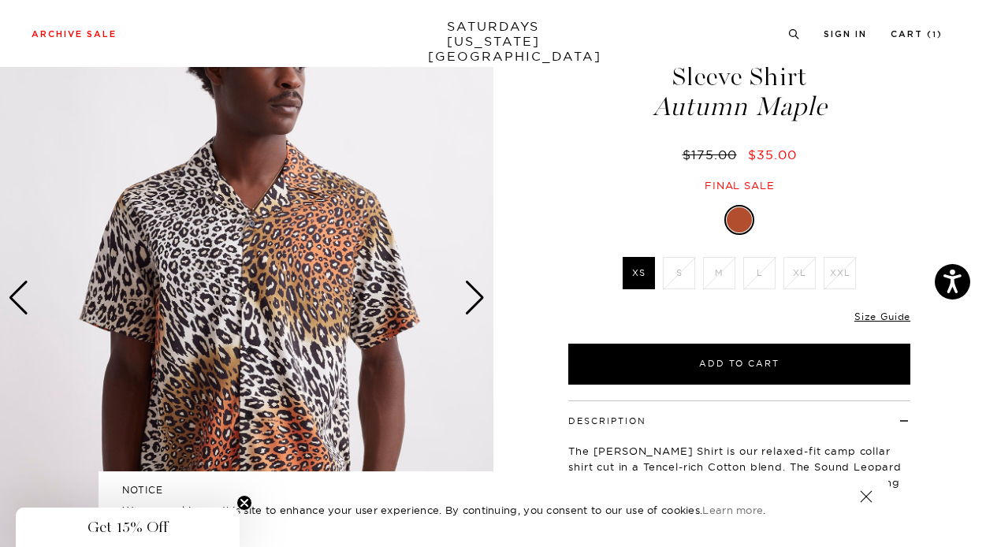
click at [475, 296] on div "Next slide" at bounding box center [474, 298] width 21 height 35
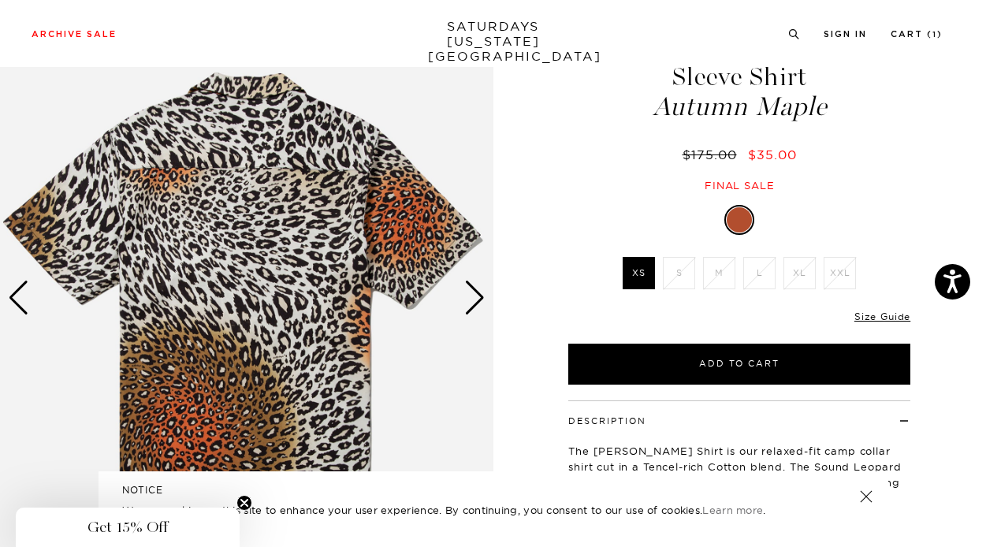
click at [475, 296] on div "Next slide" at bounding box center [474, 298] width 21 height 35
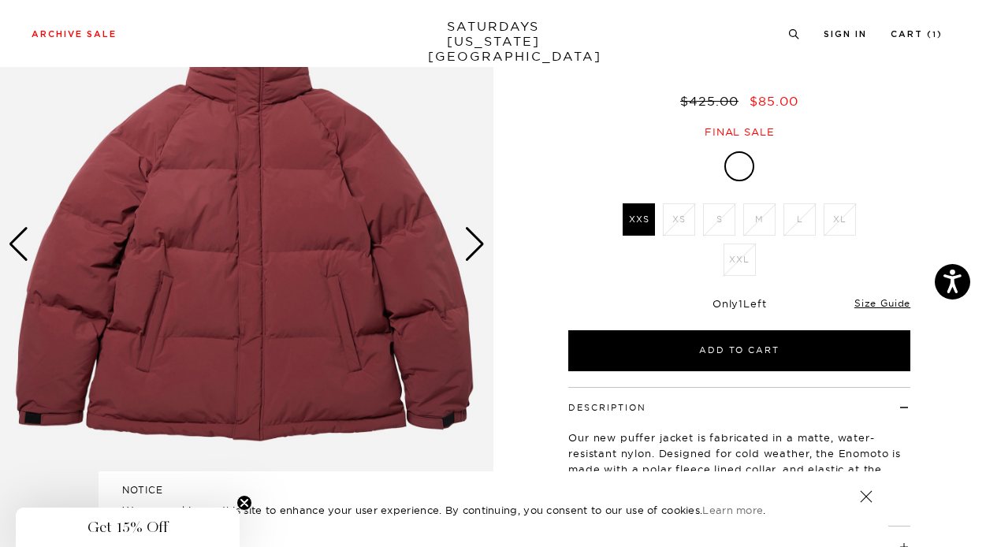
scroll to position [145, 0]
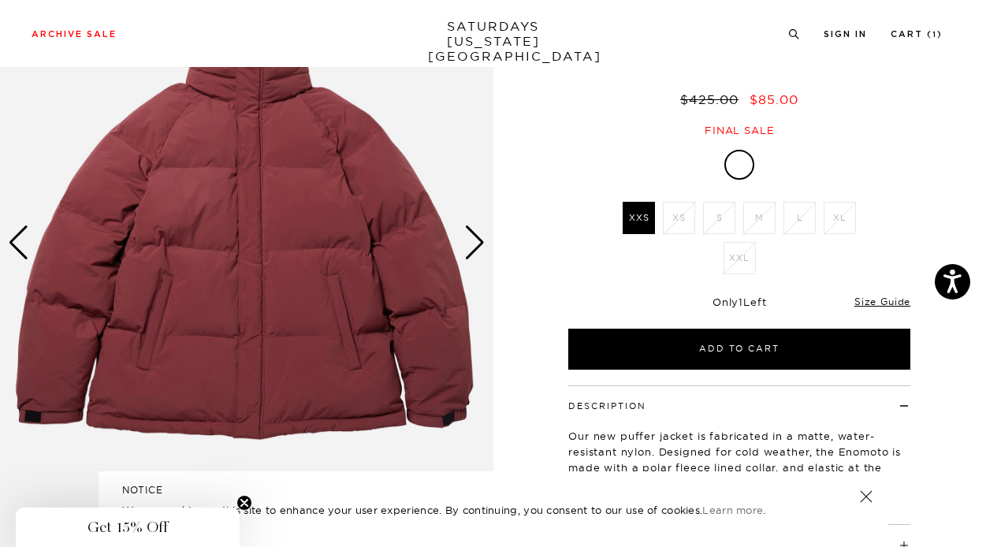
click at [475, 247] on div "Next slide" at bounding box center [474, 242] width 21 height 35
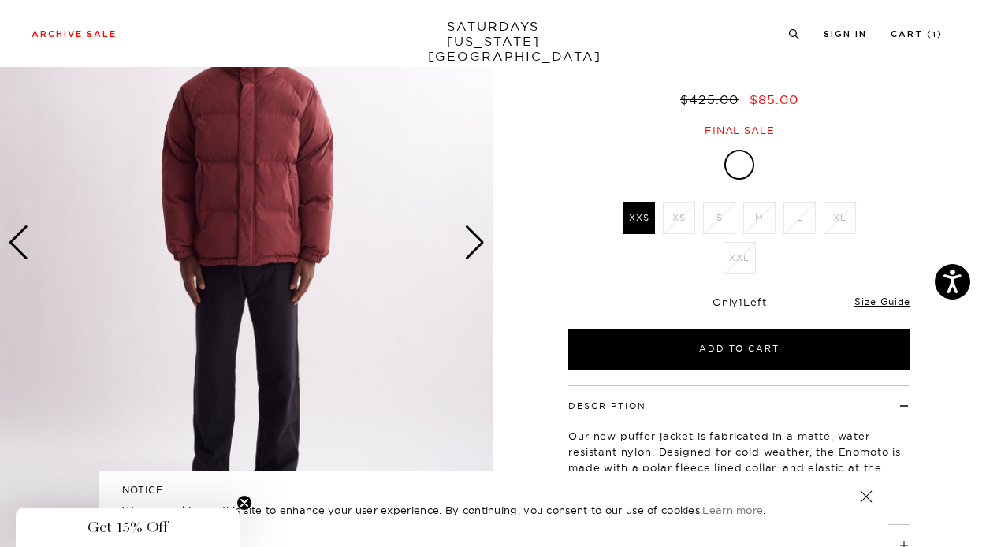
click at [475, 247] on div "Next slide" at bounding box center [474, 242] width 21 height 35
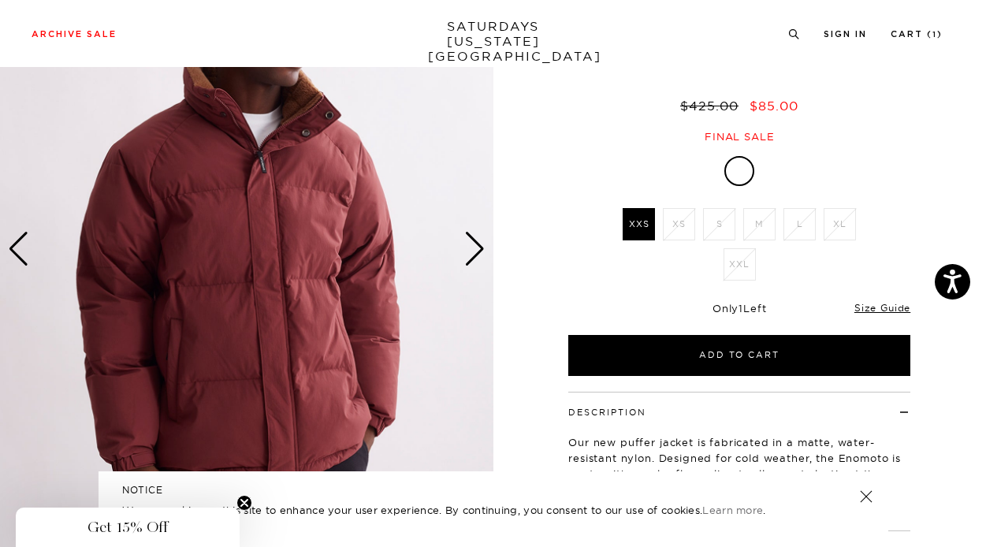
scroll to position [140, 0]
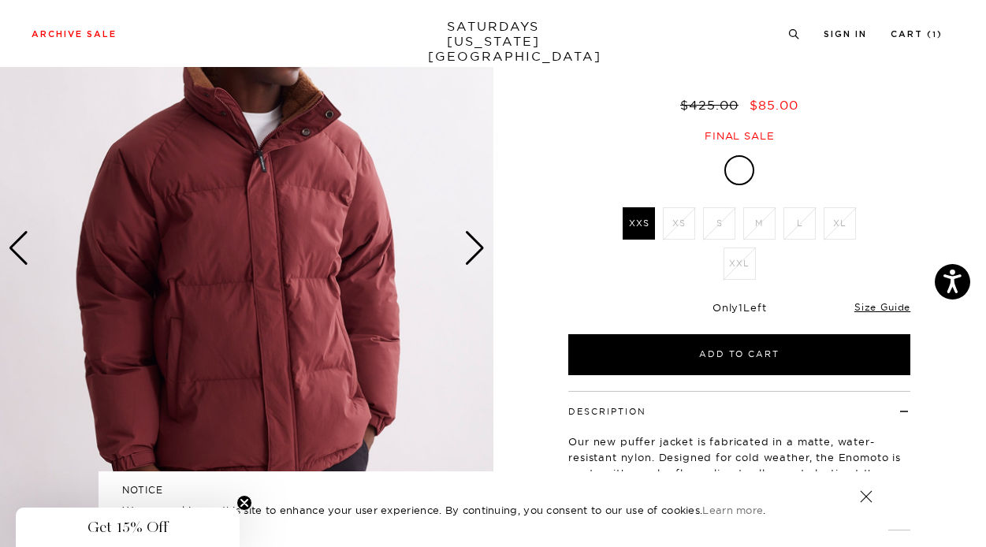
click at [475, 253] on div "Next slide" at bounding box center [474, 248] width 21 height 35
